Goal: Task Accomplishment & Management: Use online tool/utility

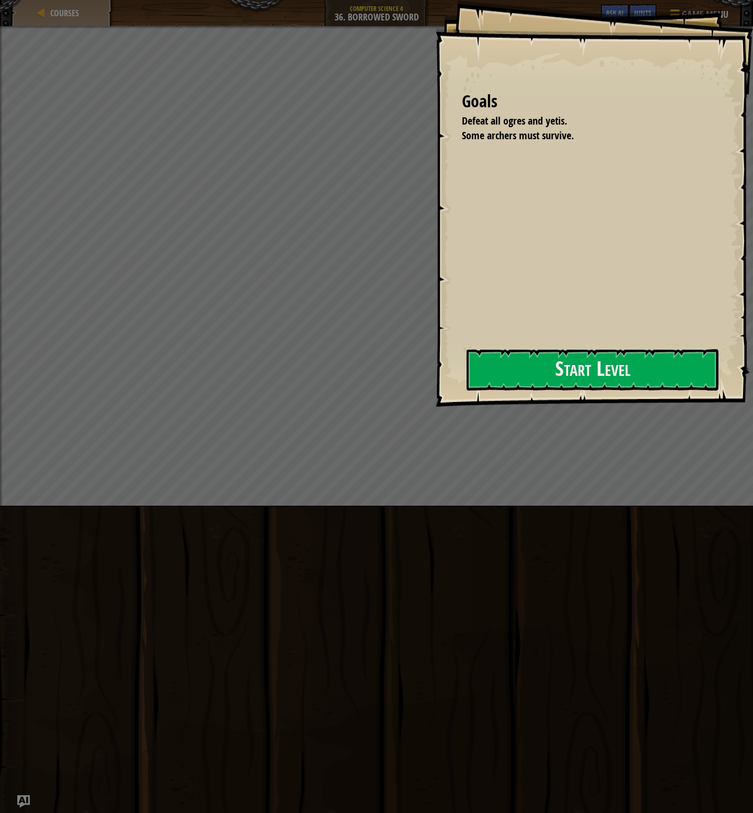
click at [568, 393] on div "Goals Defeat all ogres and yetis. Some archers must survive. Start Level Error …" at bounding box center [593, 203] width 317 height 407
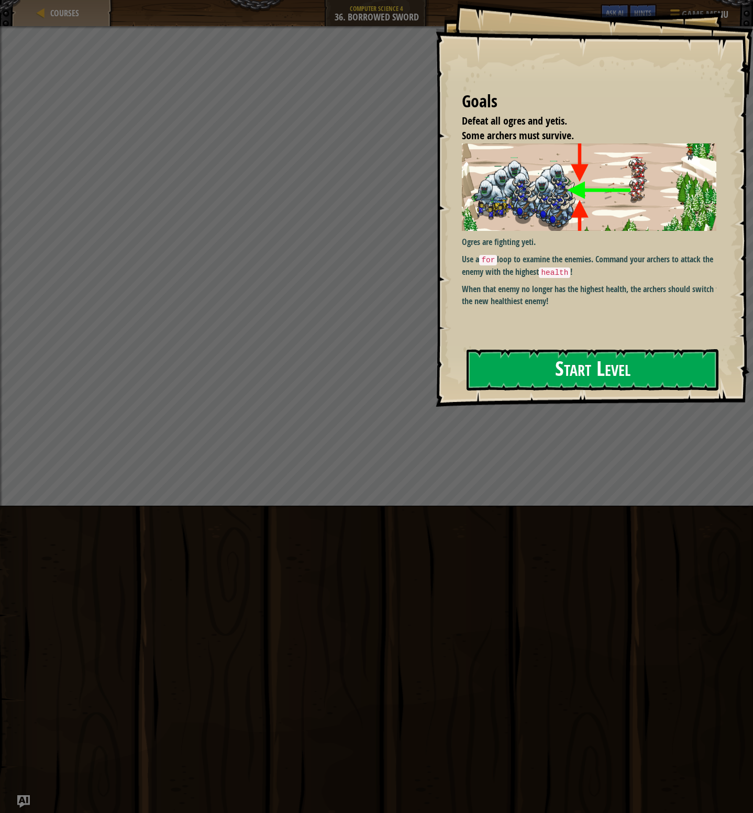
click at [557, 377] on button "Start Level" at bounding box center [592, 369] width 252 height 41
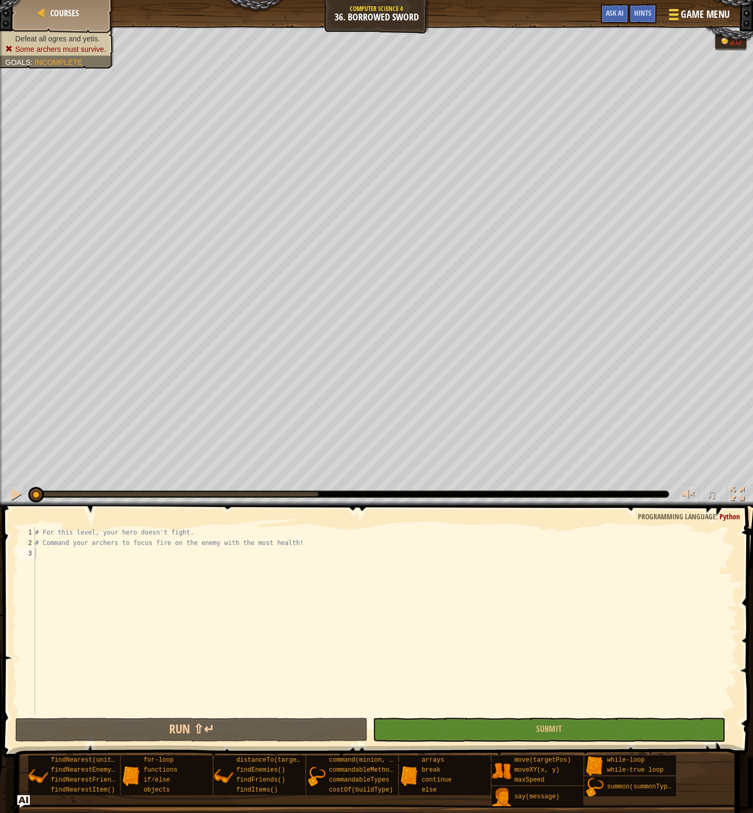
click at [679, 24] on button "Game Menu" at bounding box center [698, 17] width 76 height 26
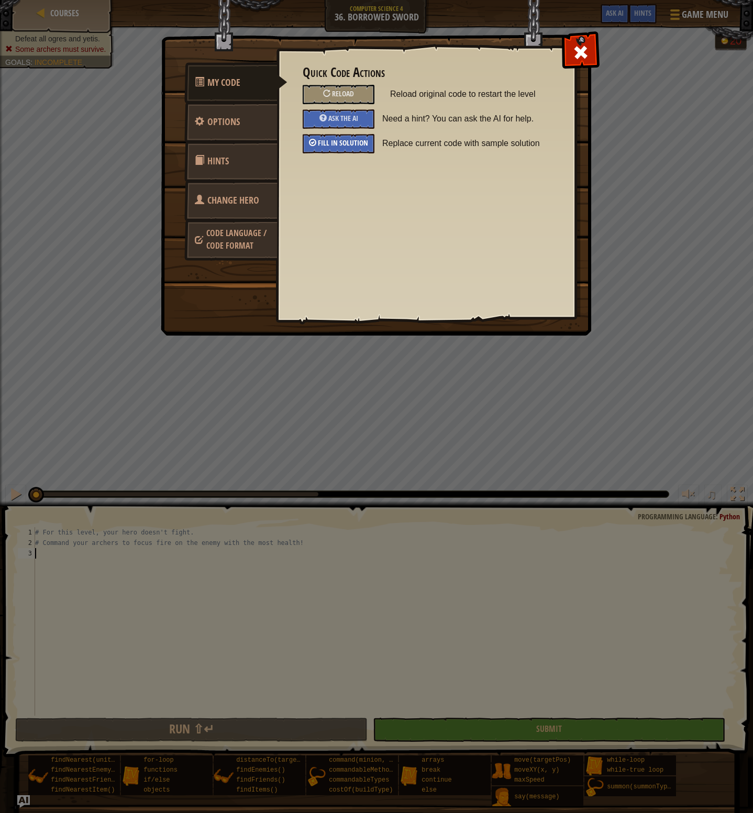
drag, startPoint x: 335, startPoint y: 151, endPoint x: 361, endPoint y: 146, distance: 25.7
click at [335, 150] on div "Fill in solution" at bounding box center [339, 143] width 72 height 19
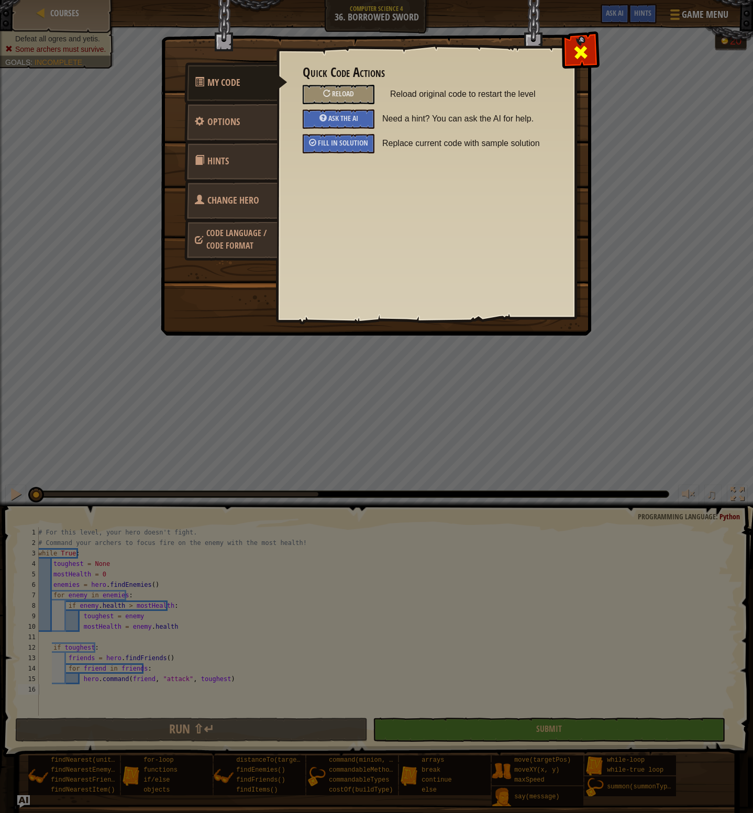
click at [576, 63] on div at bounding box center [580, 49] width 33 height 33
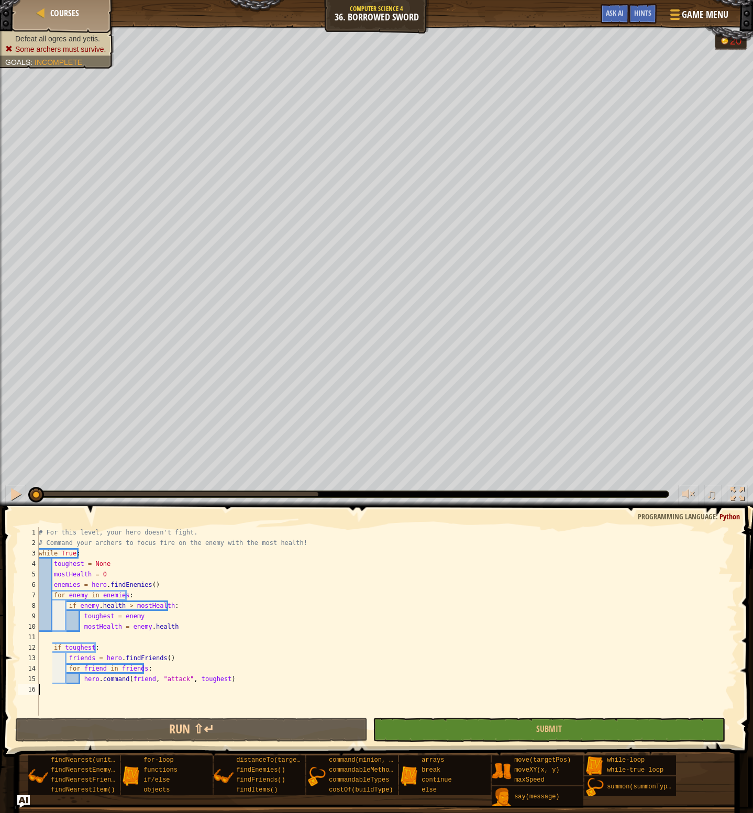
click at [147, 567] on div "# For this level, your hero doesn't fight. # Command your archers to focus fire…" at bounding box center [387, 631] width 700 height 209
drag, startPoint x: 432, startPoint y: 732, endPoint x: 424, endPoint y: 612, distance: 120.6
click at [432, 732] on button "Submit" at bounding box center [549, 730] width 352 height 24
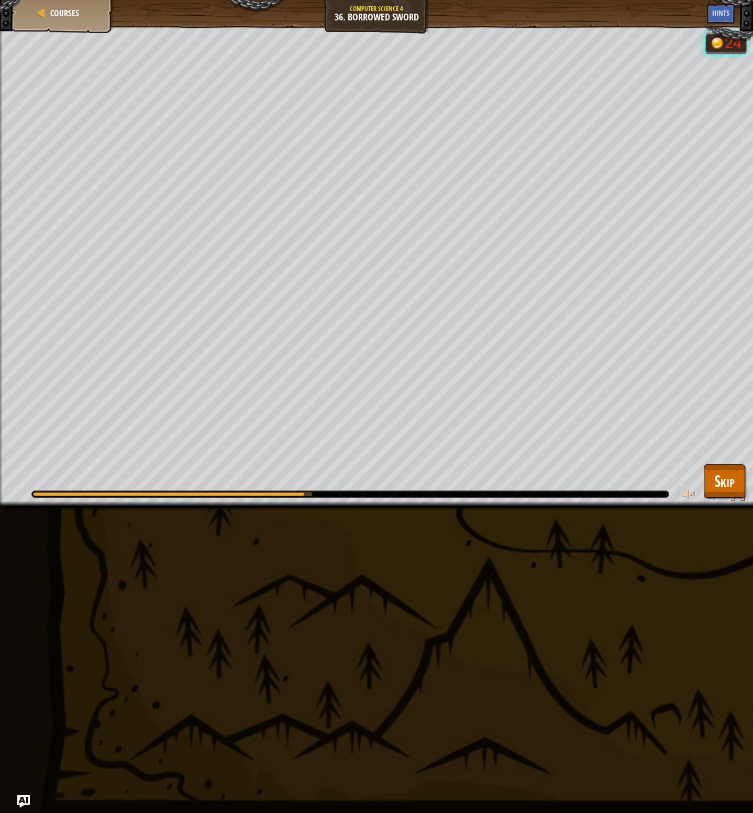
drag, startPoint x: 257, startPoint y: 489, endPoint x: 188, endPoint y: 494, distance: 69.2
click at [189, 494] on div "♫" at bounding box center [376, 491] width 753 height 31
drag, startPoint x: 188, startPoint y: 494, endPoint x: 169, endPoint y: 491, distance: 19.0
click at [158, 494] on div at bounding box center [178, 494] width 290 height 4
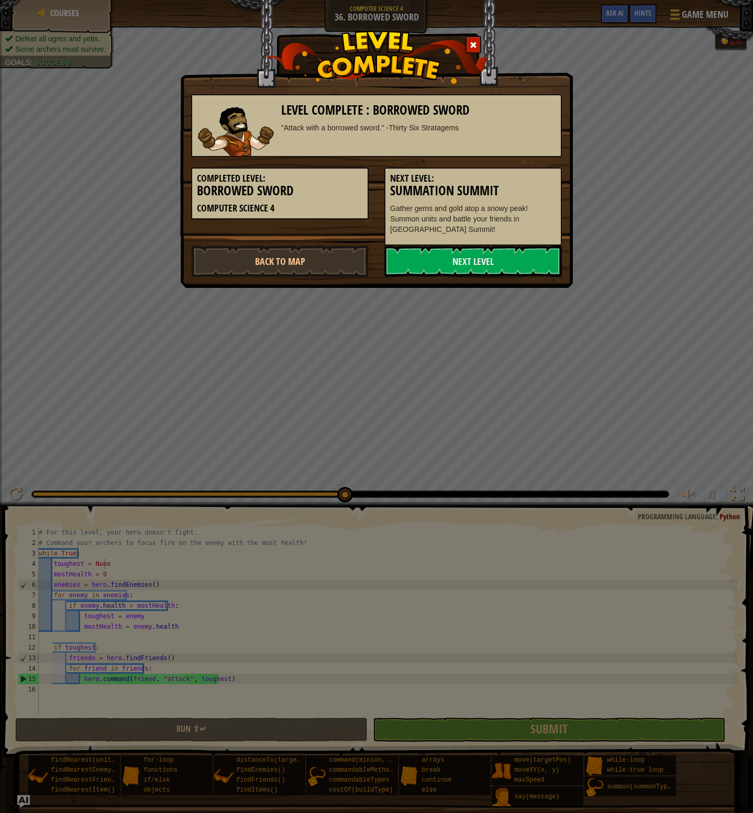
drag, startPoint x: 474, startPoint y: 36, endPoint x: 475, endPoint y: 42, distance: 6.4
click at [474, 38] on div at bounding box center [473, 44] width 16 height 17
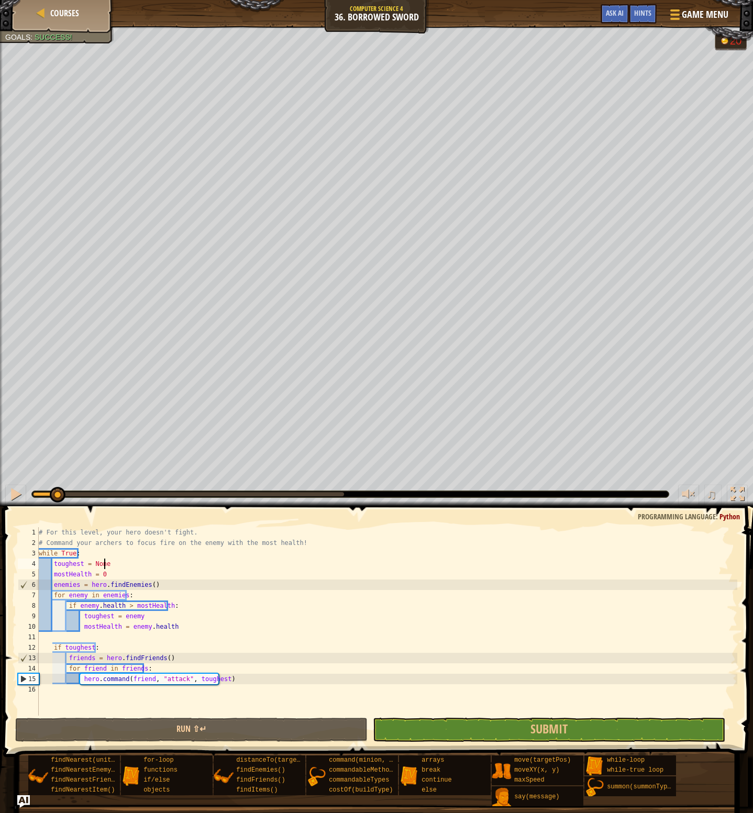
drag, startPoint x: 347, startPoint y: 494, endPoint x: 57, endPoint y: 505, distance: 290.2
click at [57, 505] on div "♫" at bounding box center [376, 491] width 753 height 31
drag, startPoint x: 60, startPoint y: 497, endPoint x: -1, endPoint y: 509, distance: 62.0
click at [0, 49] on html "Courses Computer Science 4 36. Borrowed Sword Game Menu Done Hints Ask AI 1 ההה…" at bounding box center [376, 24] width 753 height 49
click at [187, 585] on div "# For this level, your hero doesn't fight. # Command your archers to focus fire…" at bounding box center [387, 631] width 700 height 209
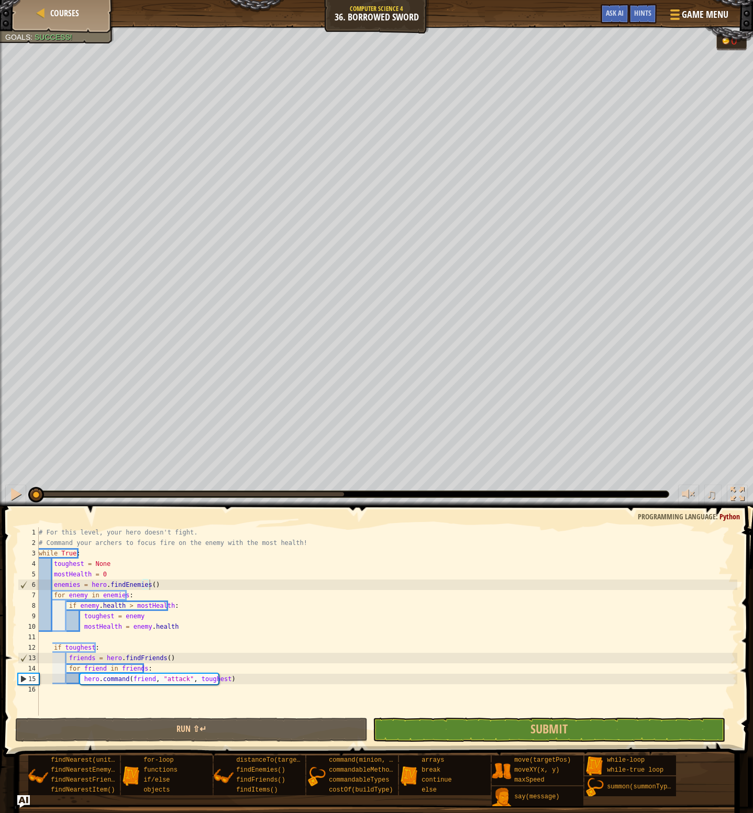
click at [170, 586] on div "# For this level, your hero doesn't fight. # Command your archers to focus fire…" at bounding box center [387, 631] width 700 height 209
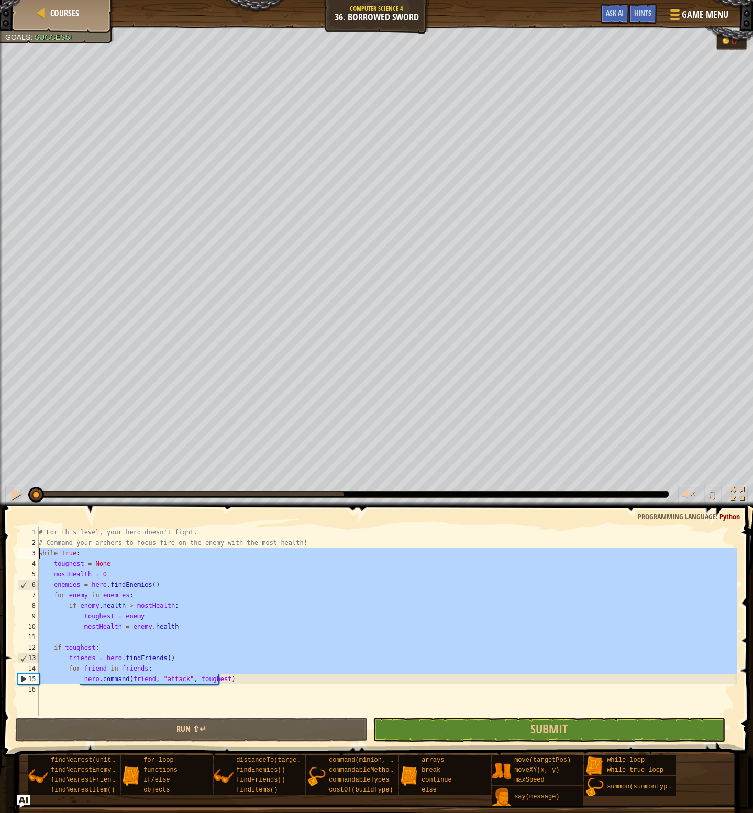
drag, startPoint x: 226, startPoint y: 683, endPoint x: 40, endPoint y: 555, distance: 225.0
click at [40, 555] on div "# For this level, your hero doesn't fight. # Command your archers to focus fire…" at bounding box center [387, 631] width 700 height 209
type textarea "while True: toughest = None"
